Goal: Task Accomplishment & Management: Use online tool/utility

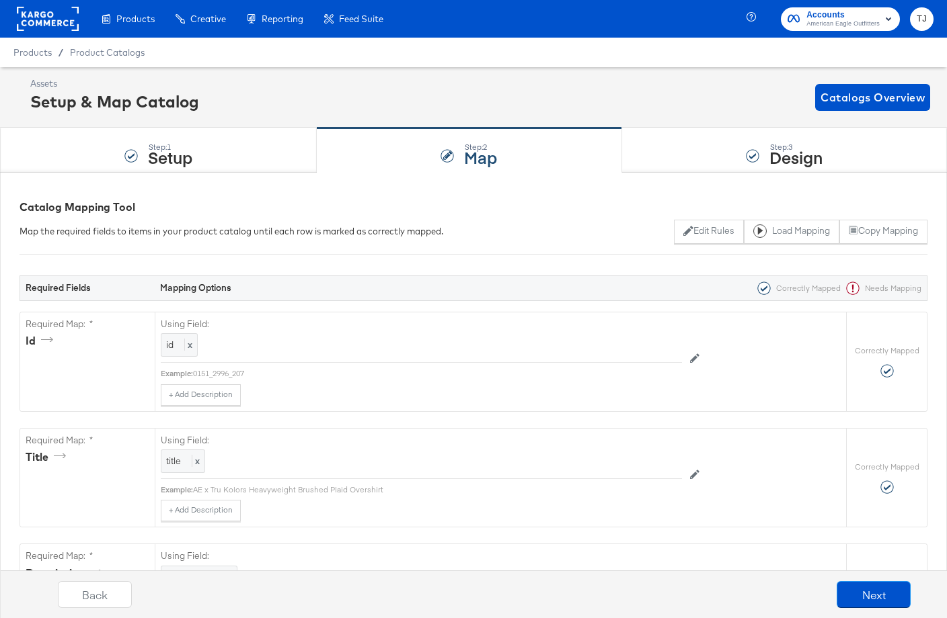
click at [35, 18] on rect at bounding box center [48, 19] width 62 height 24
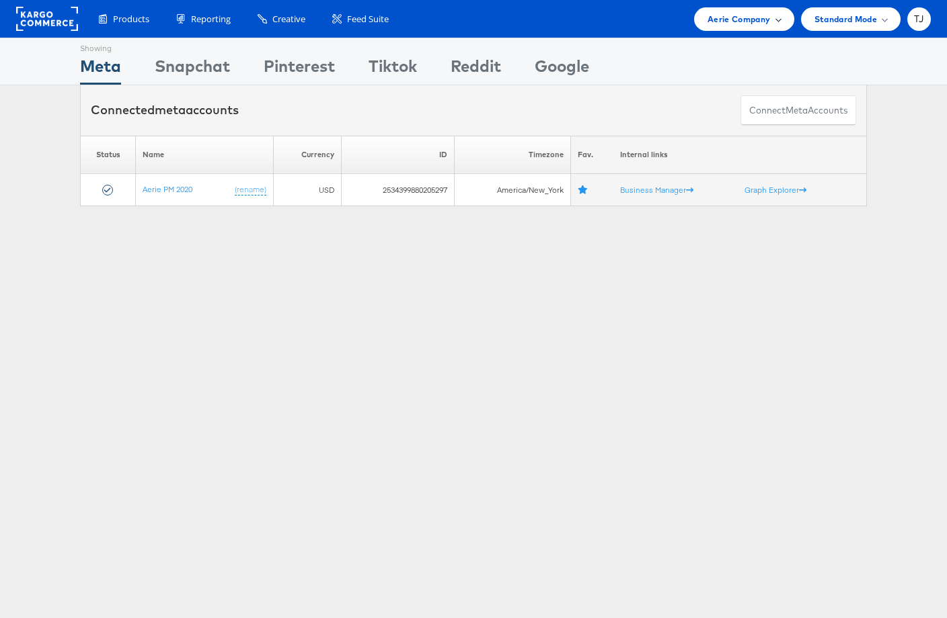
click at [768, 20] on span "Aerie Company" at bounding box center [738, 19] width 63 height 14
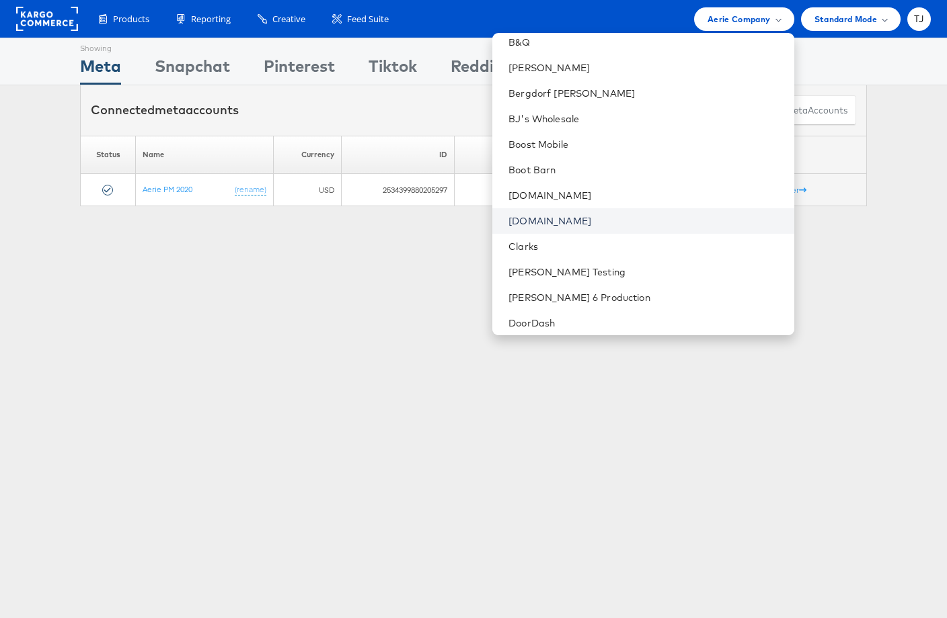
scroll to position [394, 0]
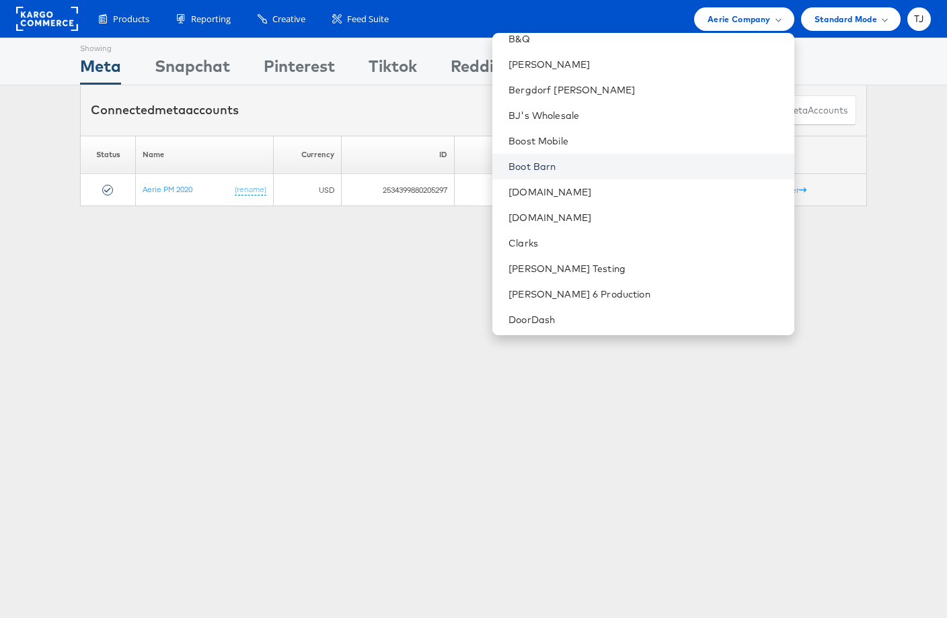
click at [627, 163] on link "Boot Barn" at bounding box center [645, 166] width 274 height 13
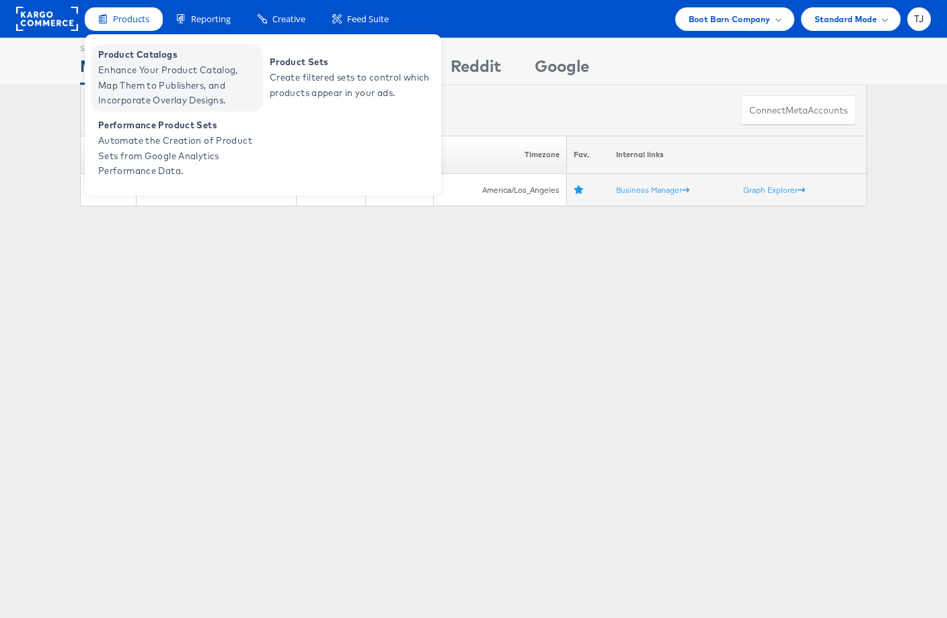
click at [128, 64] on span "Enhance Your Product Catalog, Map Them to Publishers, and Incorporate Overlay D…" at bounding box center [178, 86] width 161 height 46
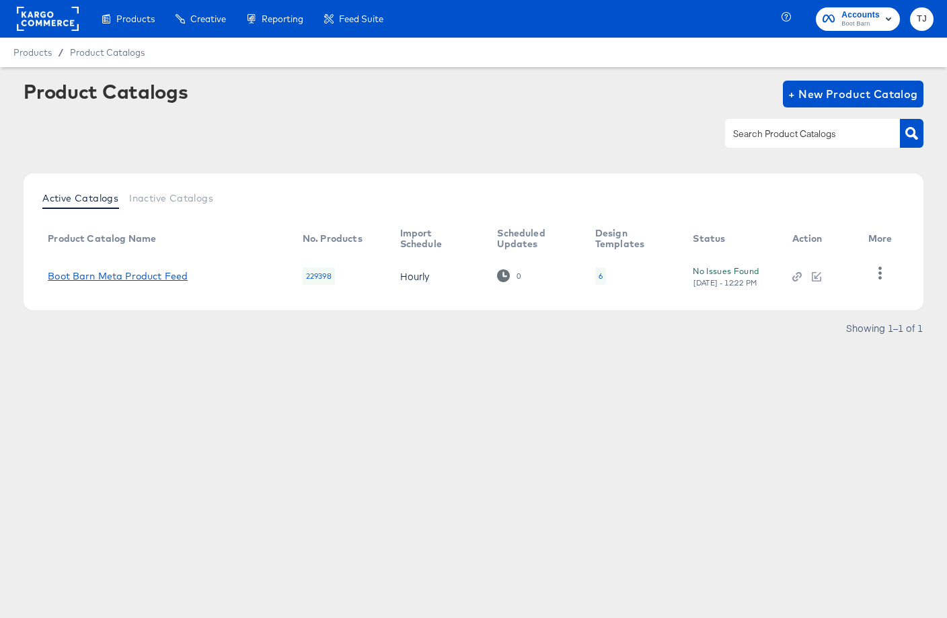
click at [142, 276] on link "Boot Barn Meta Product Feed" at bounding box center [118, 276] width 140 height 11
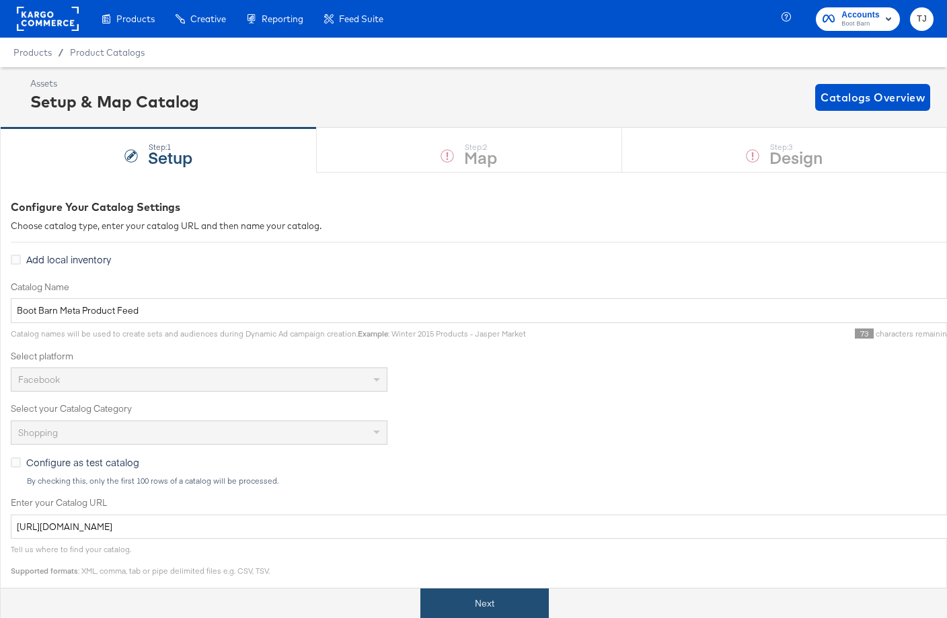
click at [495, 599] on button "Next" at bounding box center [484, 604] width 128 height 30
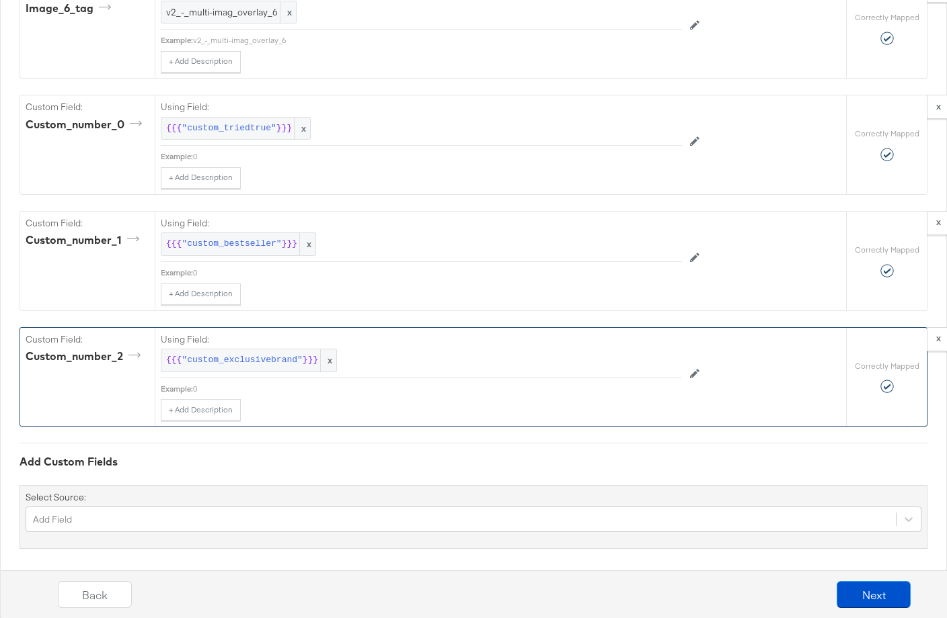
scroll to position [2592, 0]
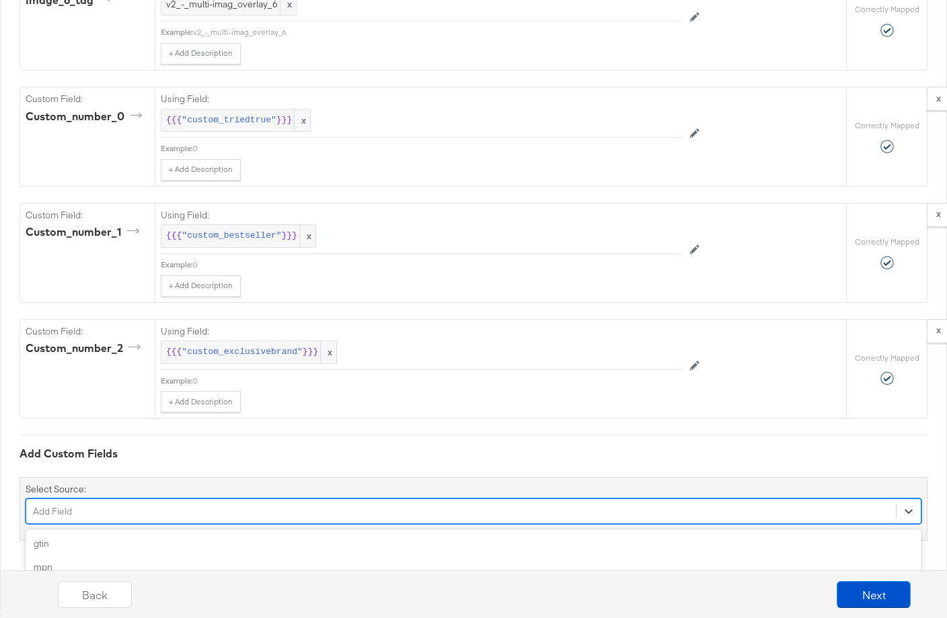
click at [266, 511] on div "option color focused, 4 of 158. 158 results available. Use Up and Down to choos…" at bounding box center [473, 512] width 895 height 26
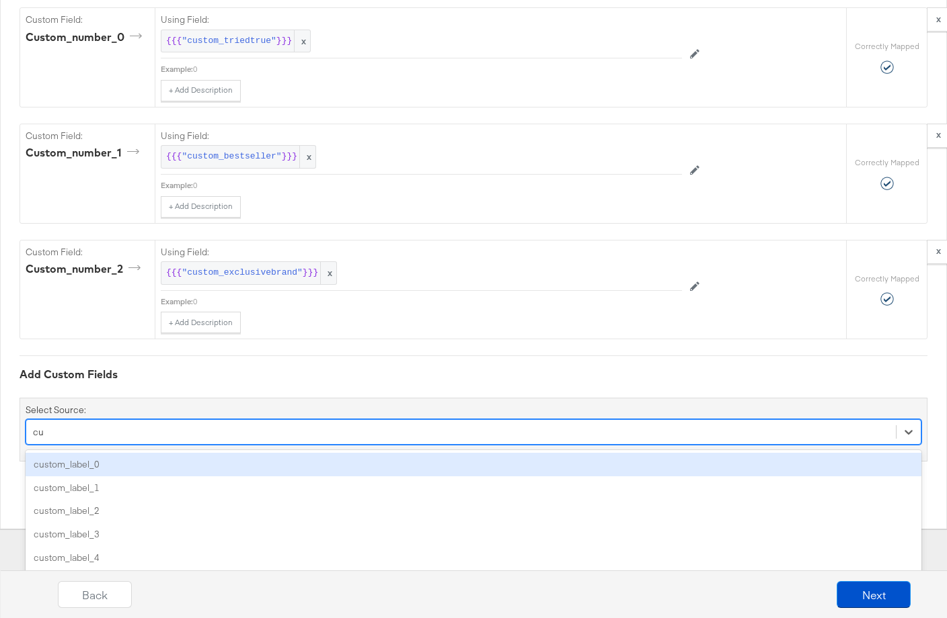
scroll to position [2671, 0]
type input "cust"
click at [237, 462] on div "custom_label_0" at bounding box center [473, 465] width 895 height 24
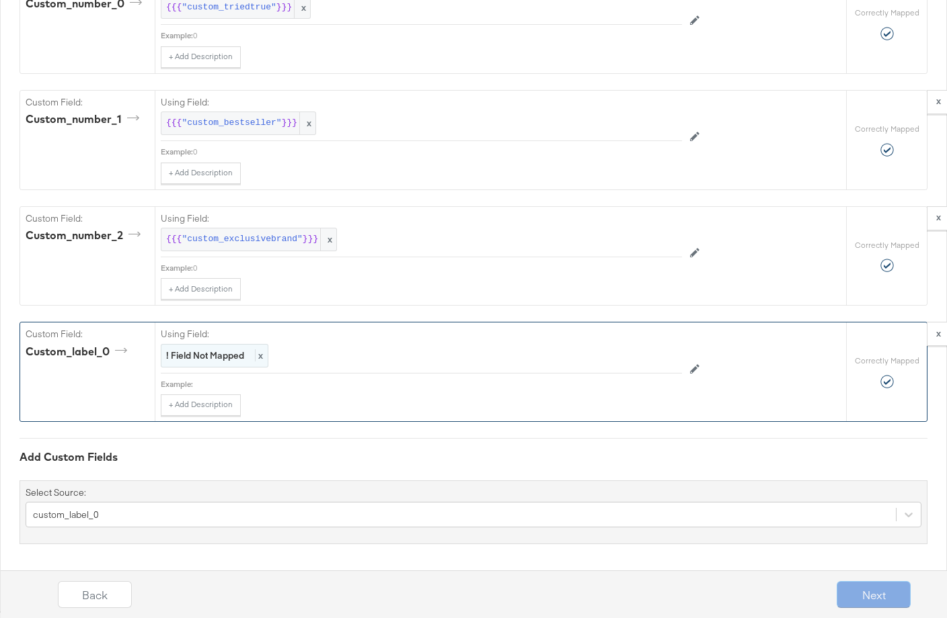
click at [266, 356] on div "! Field Not Mapped x" at bounding box center [215, 356] width 108 height 24
click at [270, 357] on div "Select..." at bounding box center [390, 356] width 458 height 23
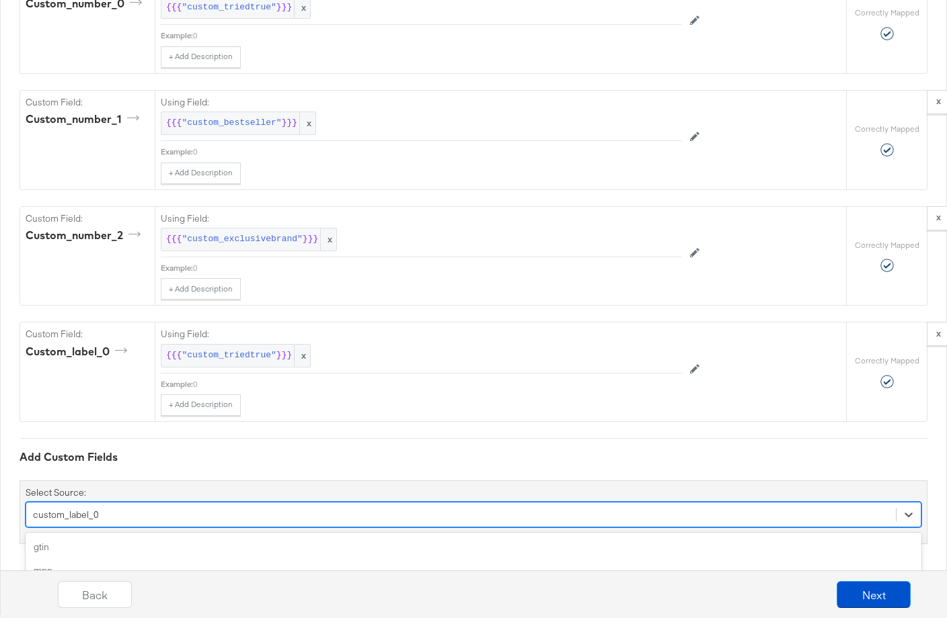
scroll to position [2821, 0]
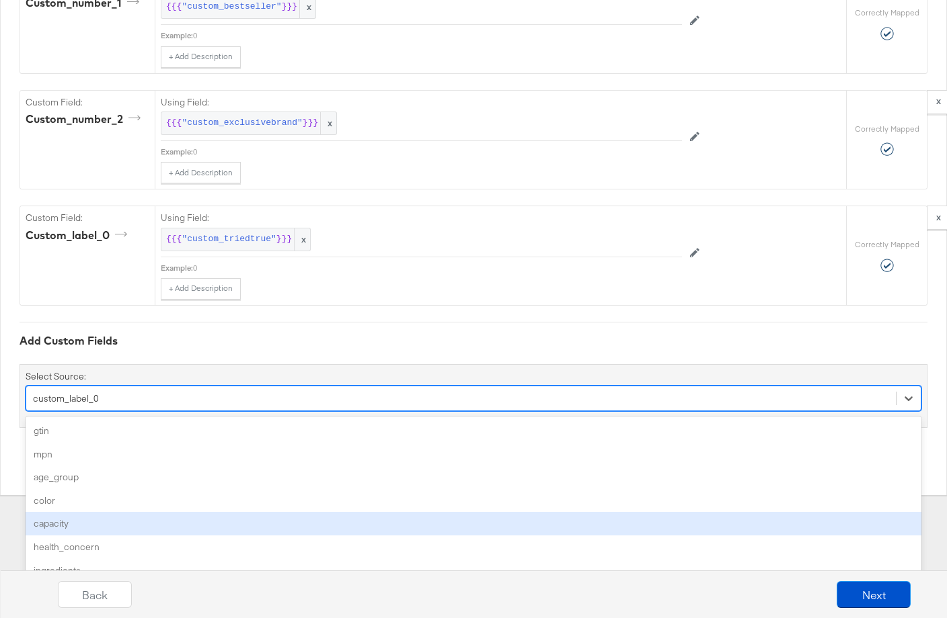
click at [211, 411] on div "option custom_label_0, selected. option capacity focused, 5 of 157. 157 results…" at bounding box center [473, 399] width 895 height 26
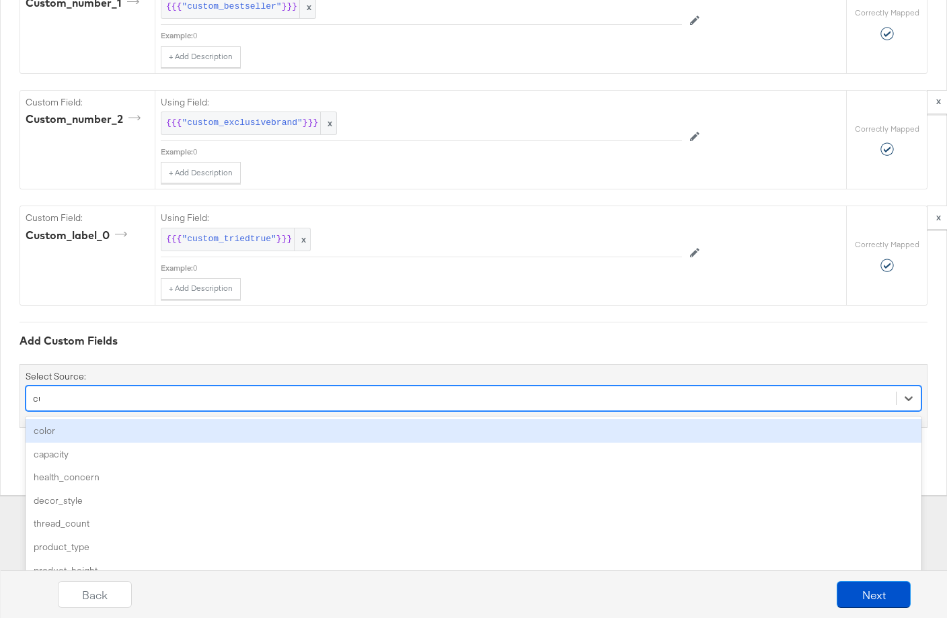
scroll to position [2765, 0]
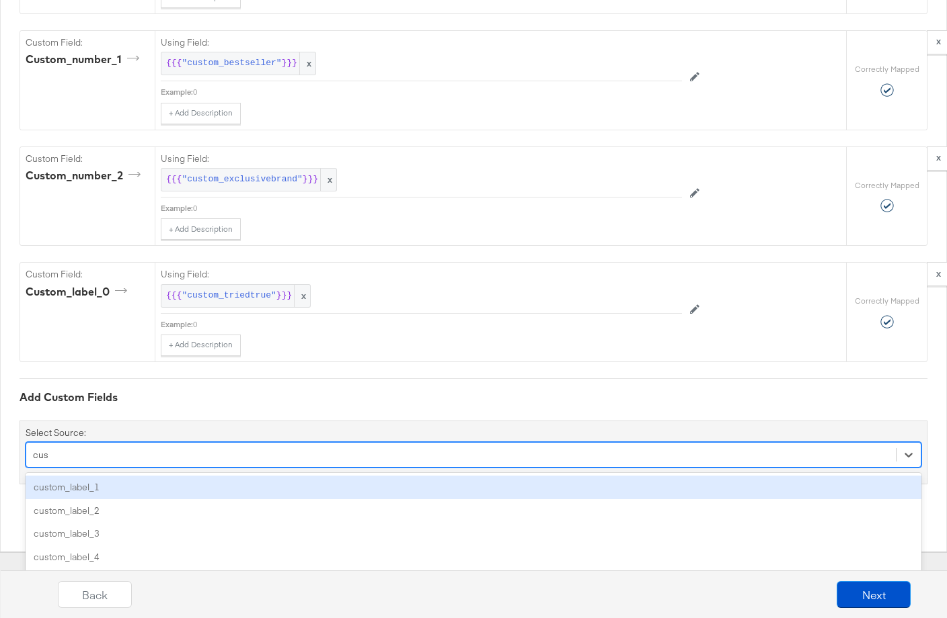
type input "cust"
click at [151, 479] on div "custom_label_1" at bounding box center [473, 488] width 895 height 24
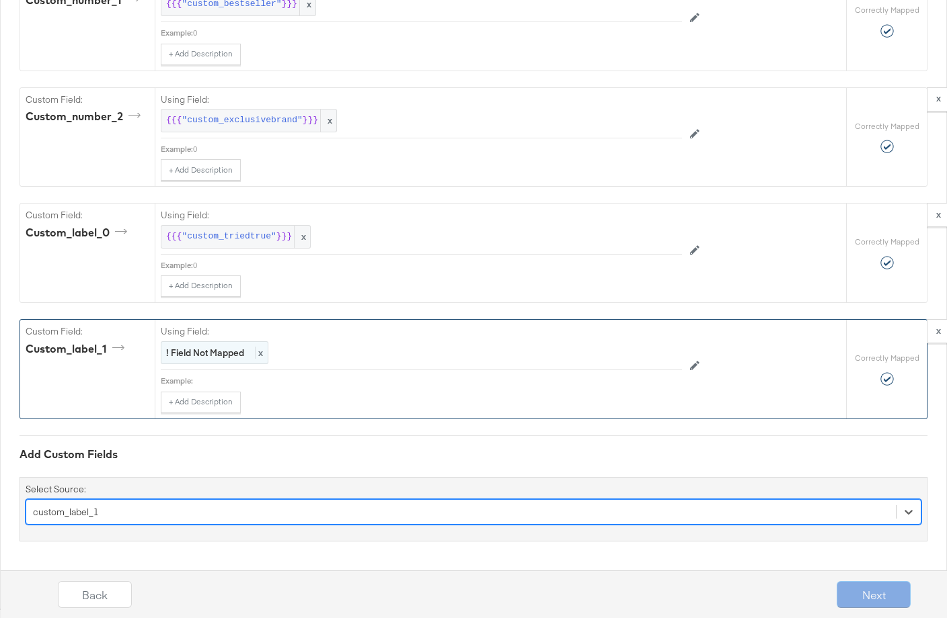
scroll to position [2785, 0]
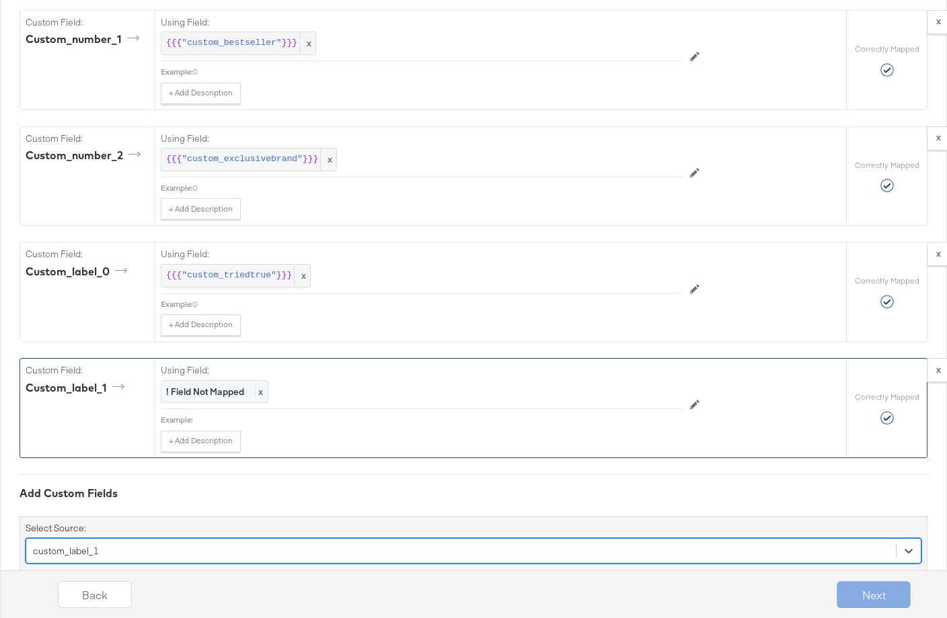
click at [261, 394] on span "x" at bounding box center [259, 392] width 8 height 12
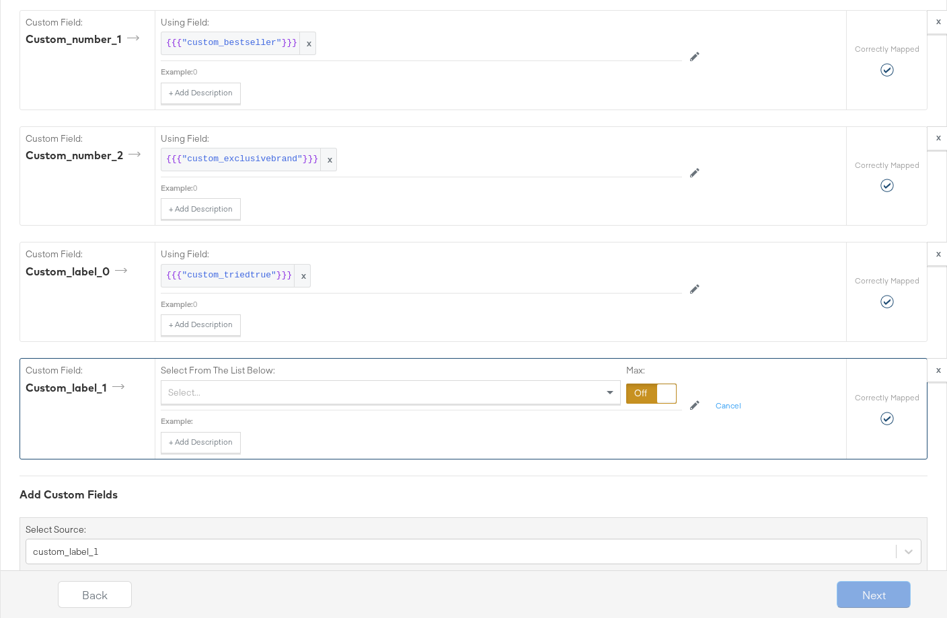
click at [282, 394] on div "Select..." at bounding box center [390, 392] width 458 height 23
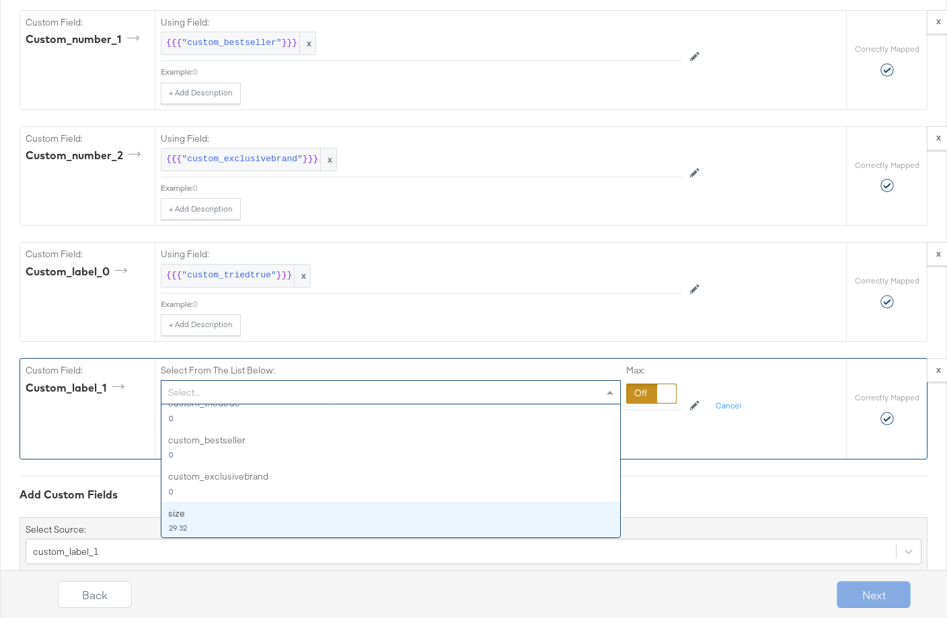
scroll to position [821, 0]
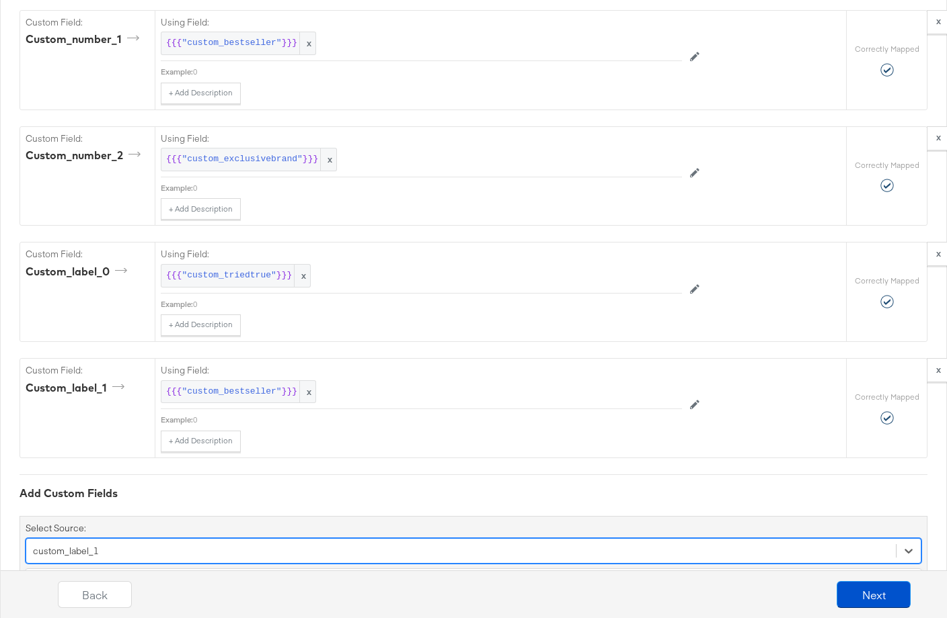
click at [186, 547] on div "option custom_label_1, selected. option health_concern focused, 6 of 156. 156 r…" at bounding box center [473, 551] width 895 height 26
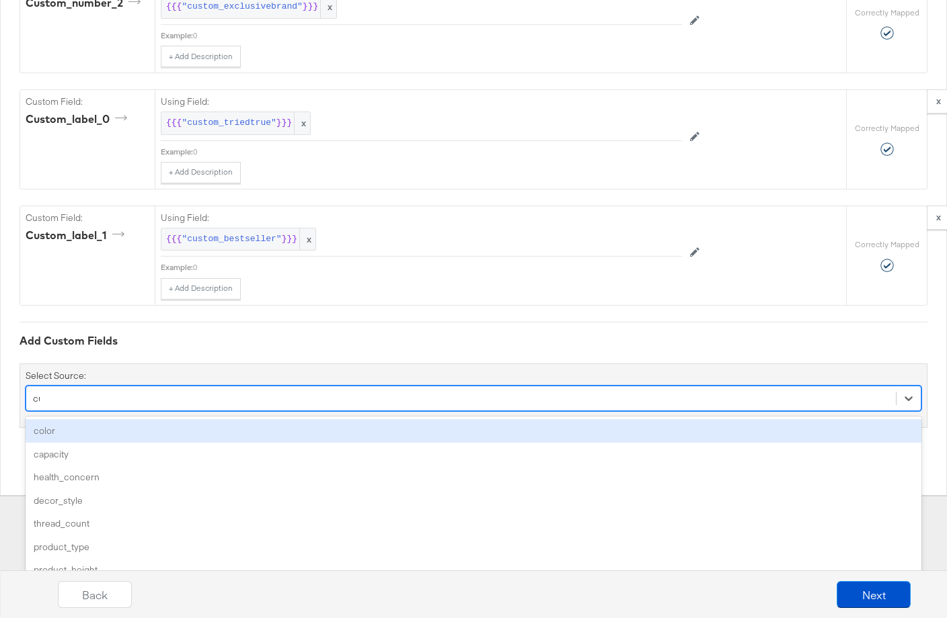
scroll to position [2858, 0]
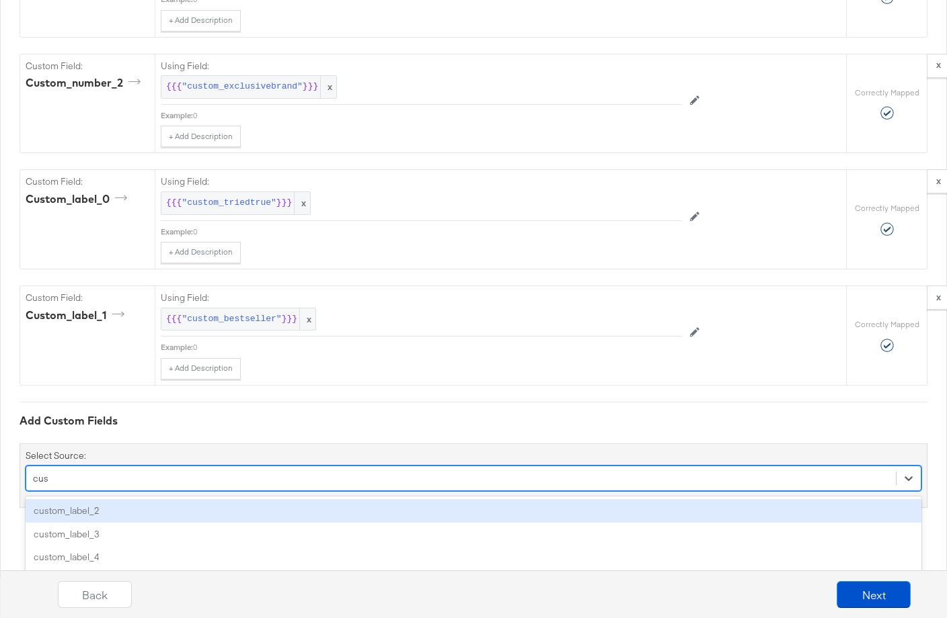
type input "cust"
click at [165, 507] on div "custom_label_2" at bounding box center [473, 511] width 895 height 24
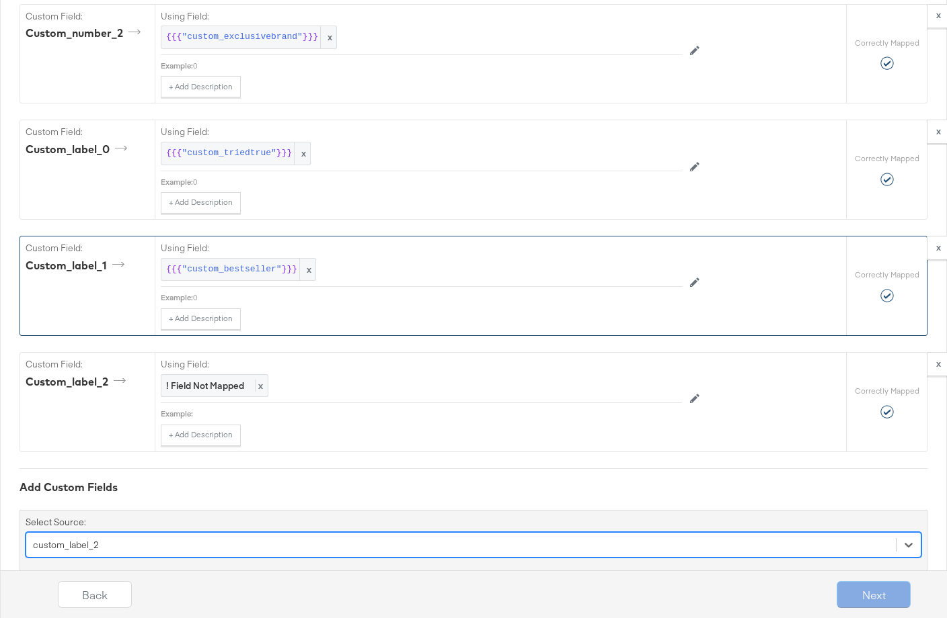
scroll to position [2905, 0]
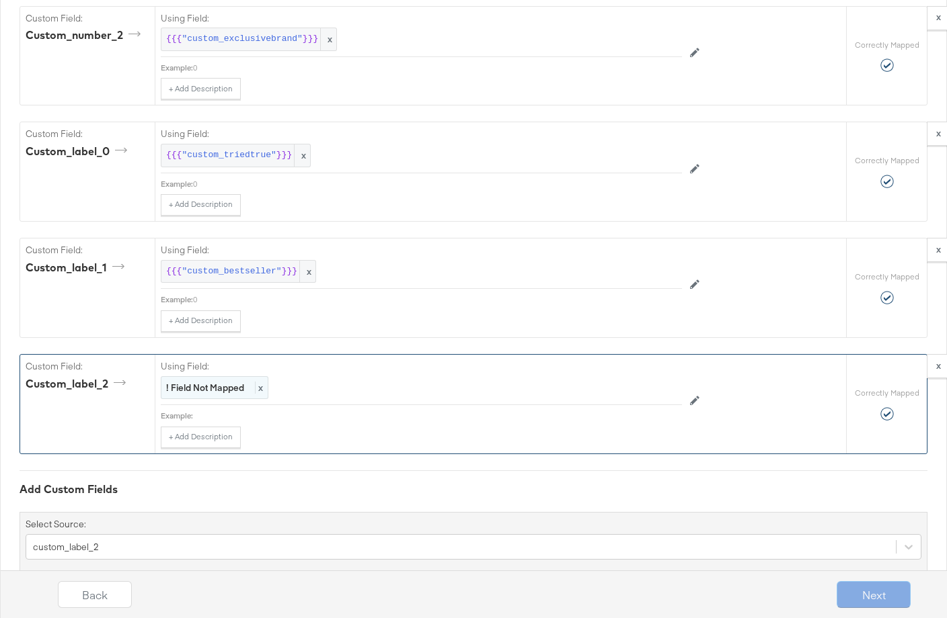
click at [259, 389] on span "x" at bounding box center [259, 388] width 8 height 12
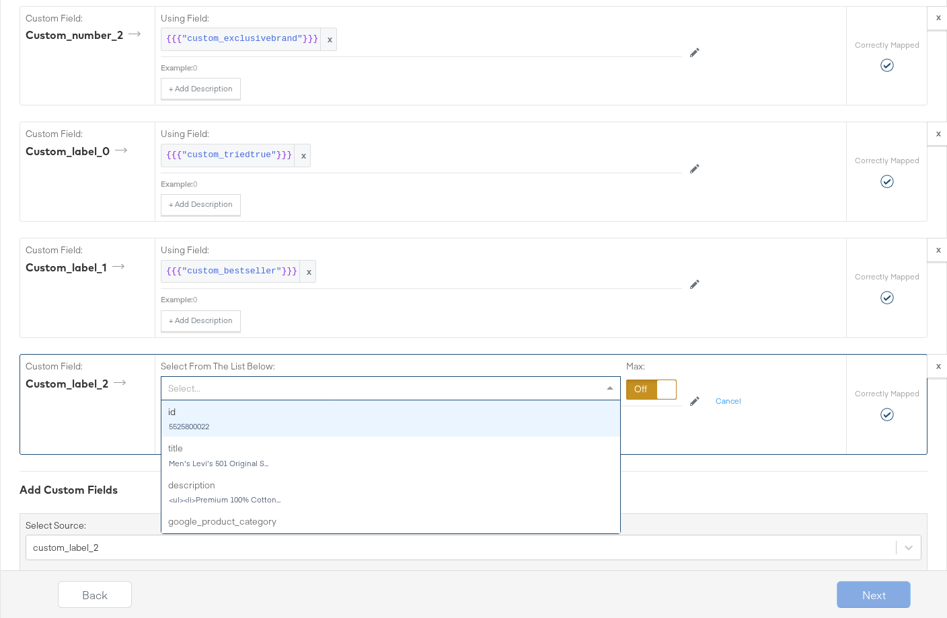
click at [264, 389] on div "Select..." at bounding box center [390, 388] width 458 height 23
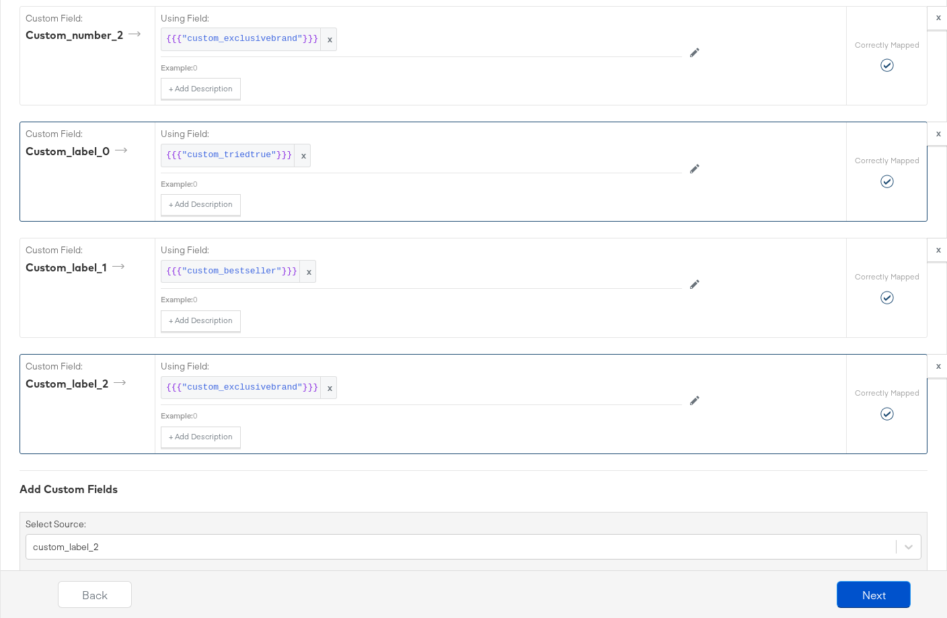
scroll to position [2816, 0]
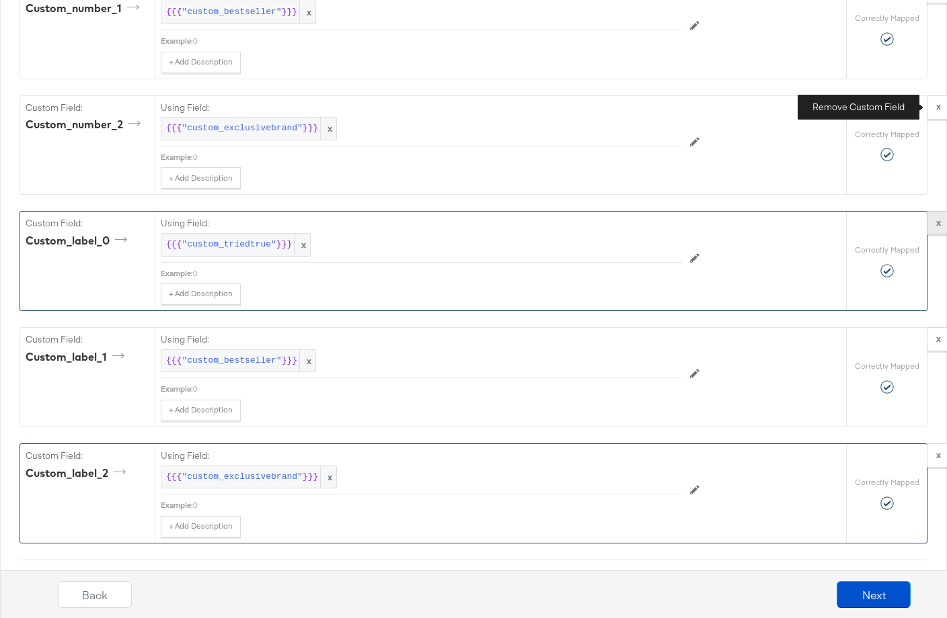
click at [936, 108] on strong "x" at bounding box center [938, 106] width 5 height 12
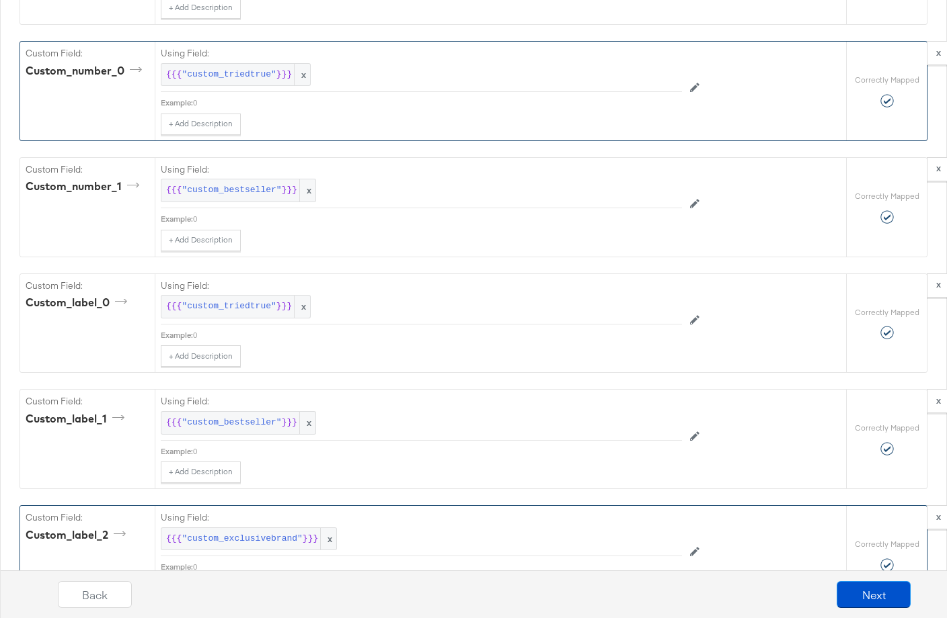
scroll to position [2637, 0]
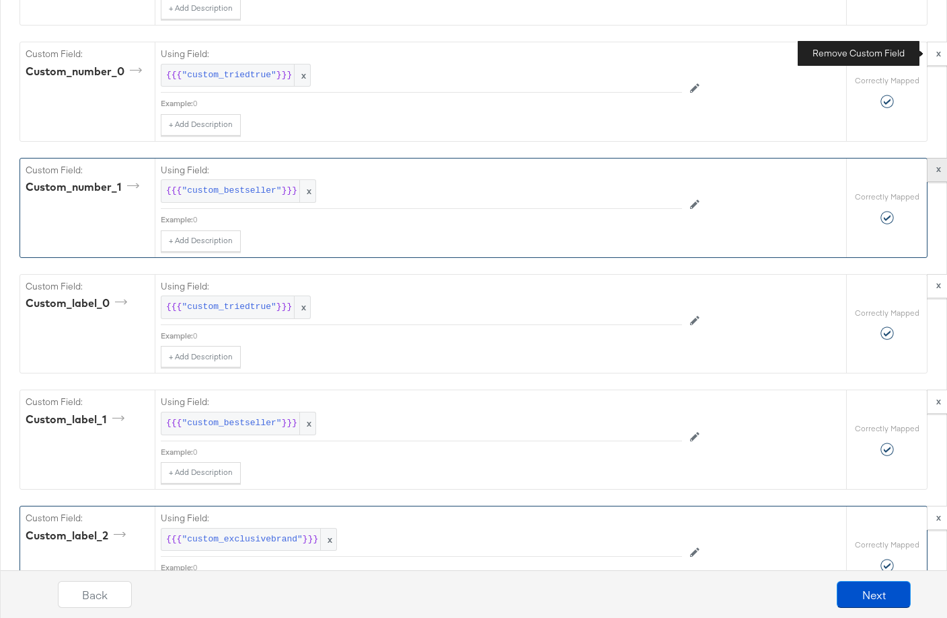
click at [934, 60] on button "x" at bounding box center [938, 54] width 24 height 24
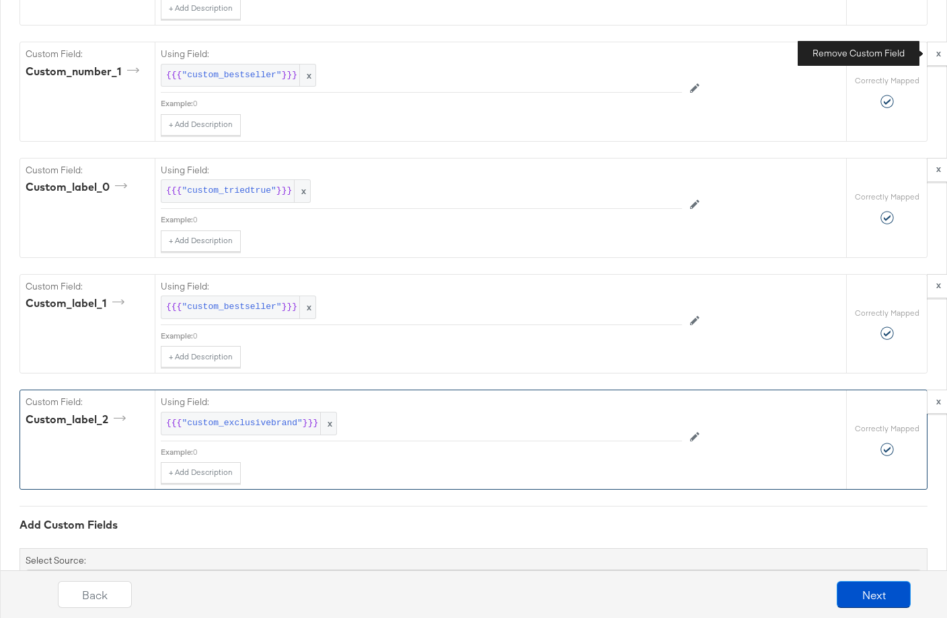
click at [936, 56] on strong "x" at bounding box center [938, 53] width 5 height 12
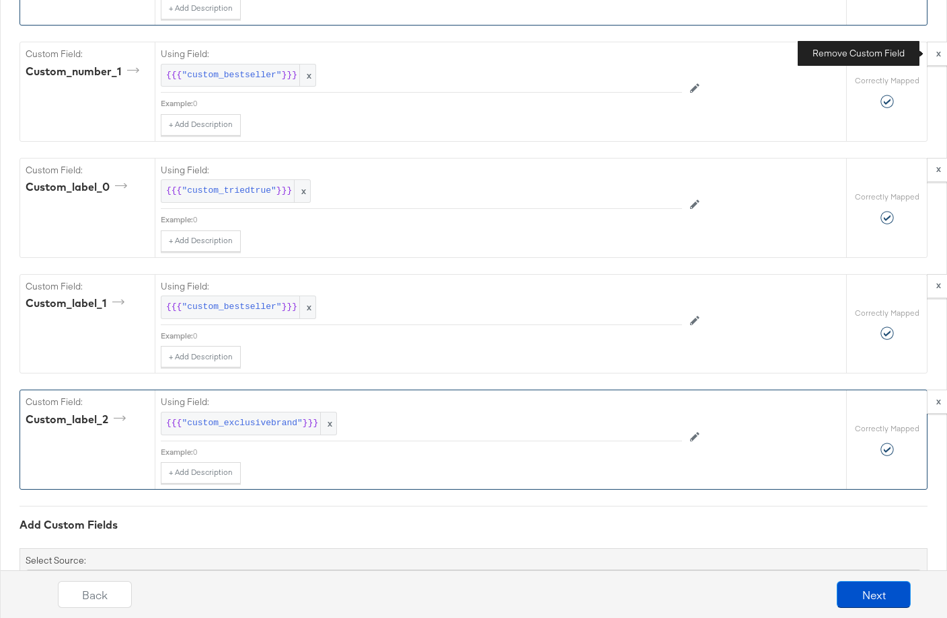
scroll to position [2592, 0]
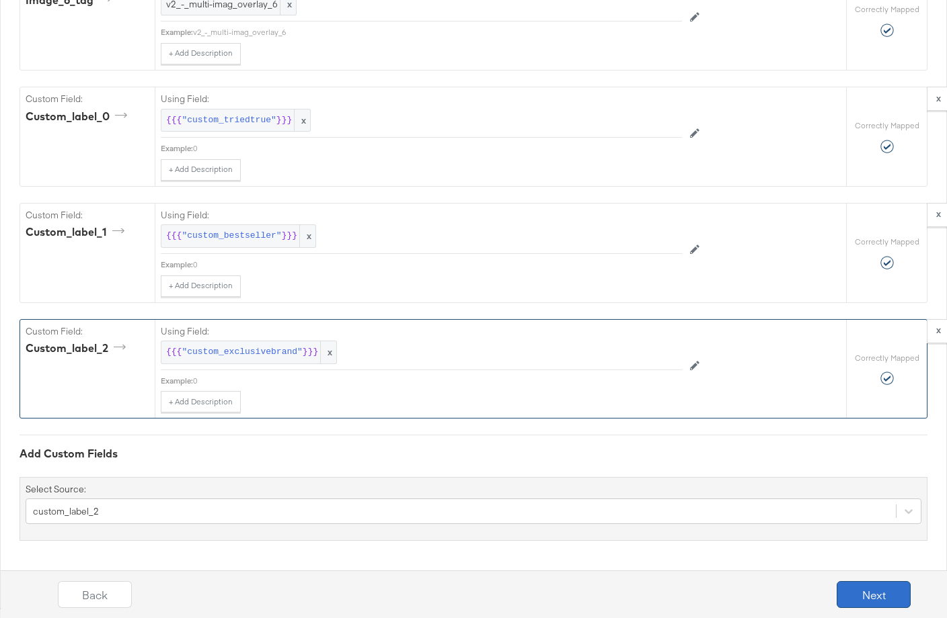
click at [881, 597] on button "Next" at bounding box center [873, 594] width 74 height 27
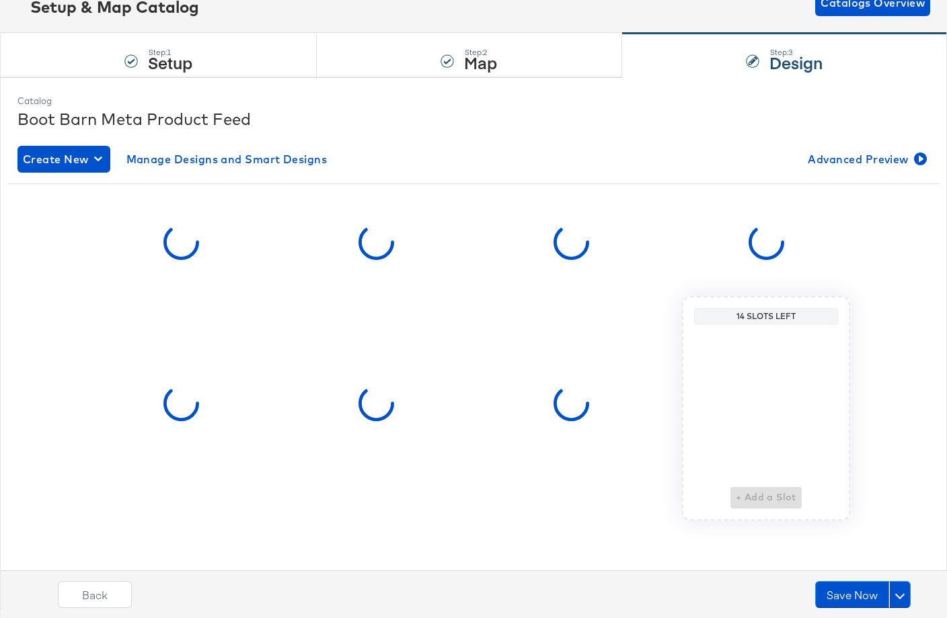
scroll to position [0, 0]
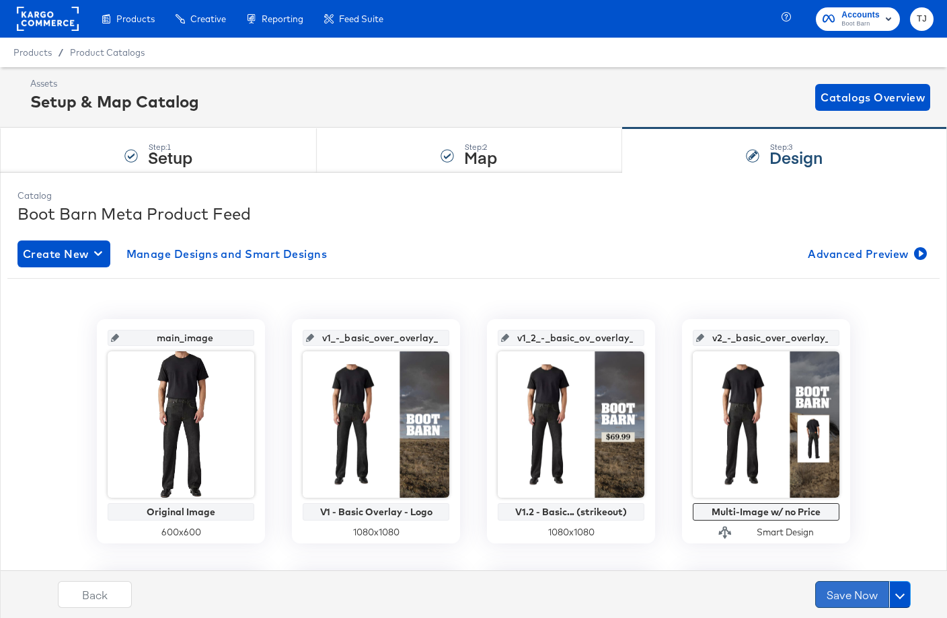
click at [848, 596] on button "Save Now" at bounding box center [852, 594] width 74 height 27
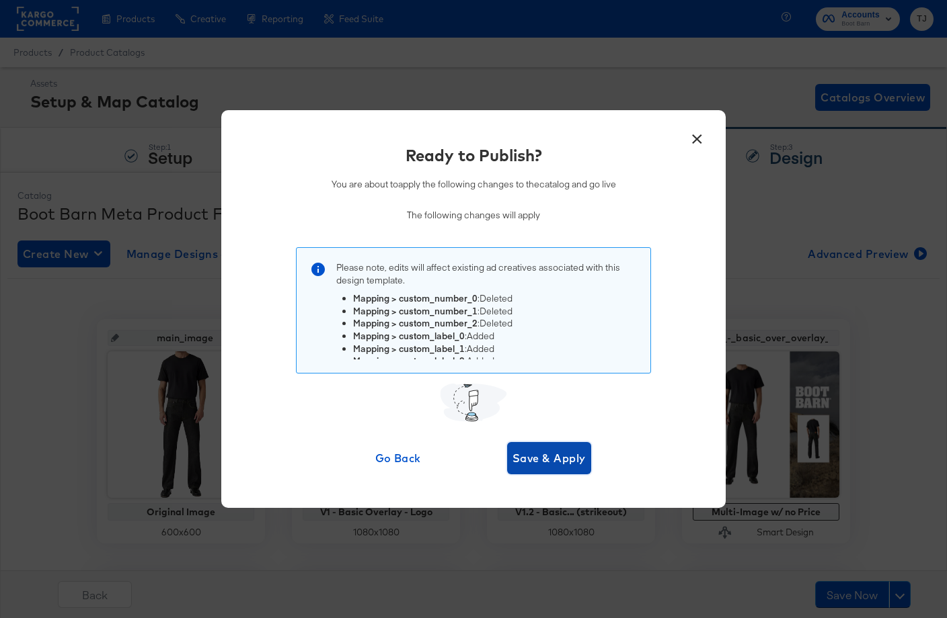
click at [573, 452] on span "Save & Apply" at bounding box center [548, 458] width 73 height 19
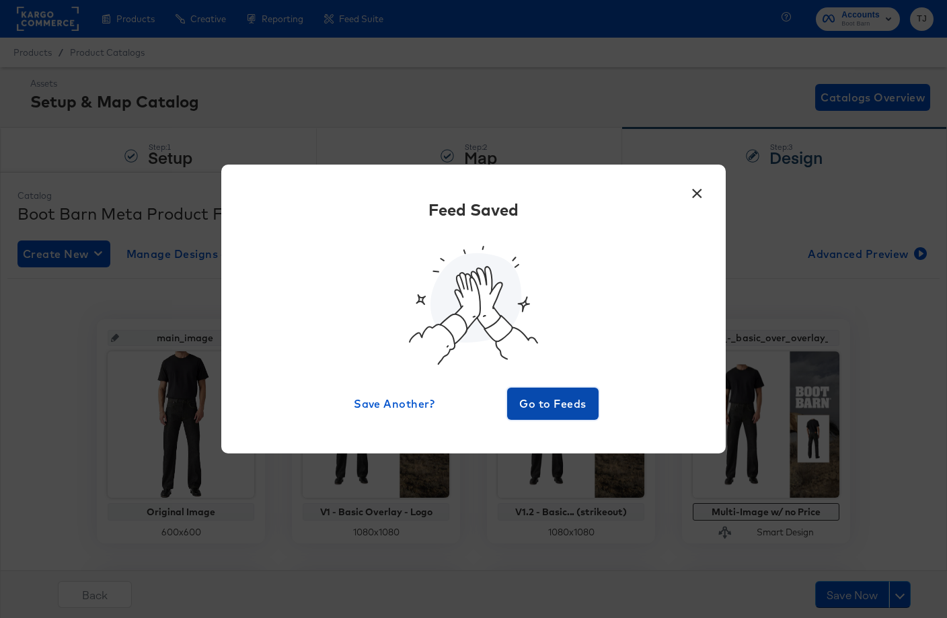
scroll to position [5, 0]
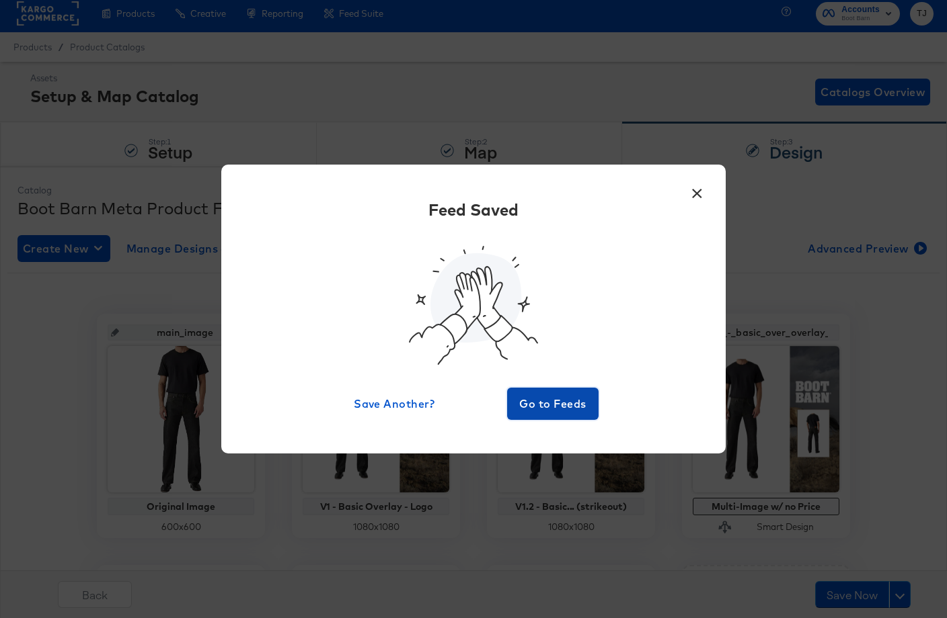
click at [549, 401] on span "Go to Feeds" at bounding box center [552, 404] width 81 height 19
